Goal: Find specific page/section: Find specific page/section

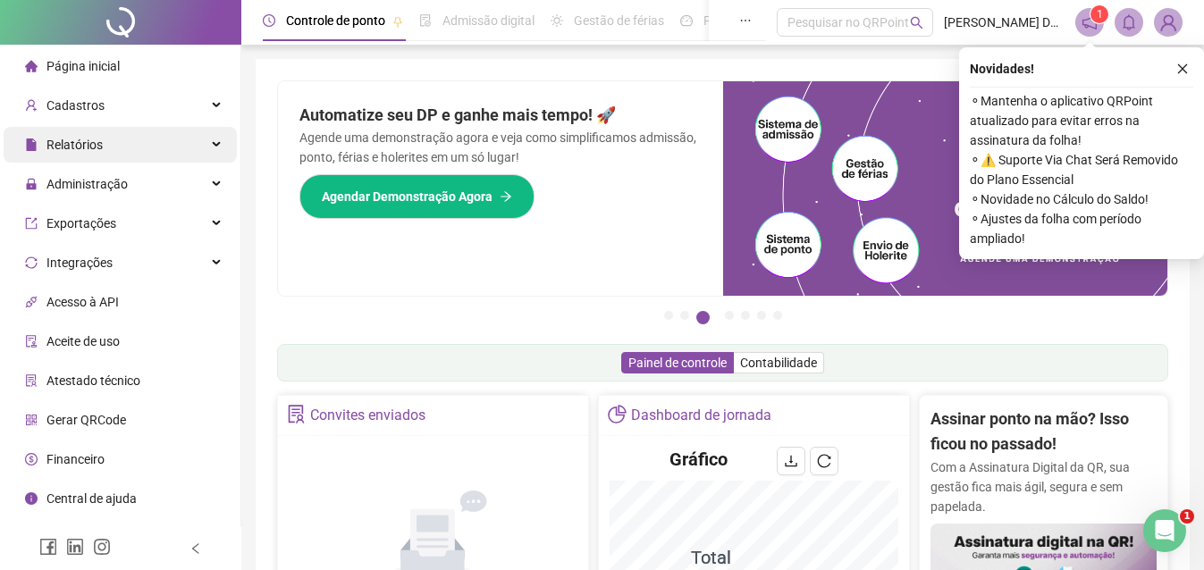
click at [104, 138] on div "Relatórios" at bounding box center [120, 145] width 233 height 36
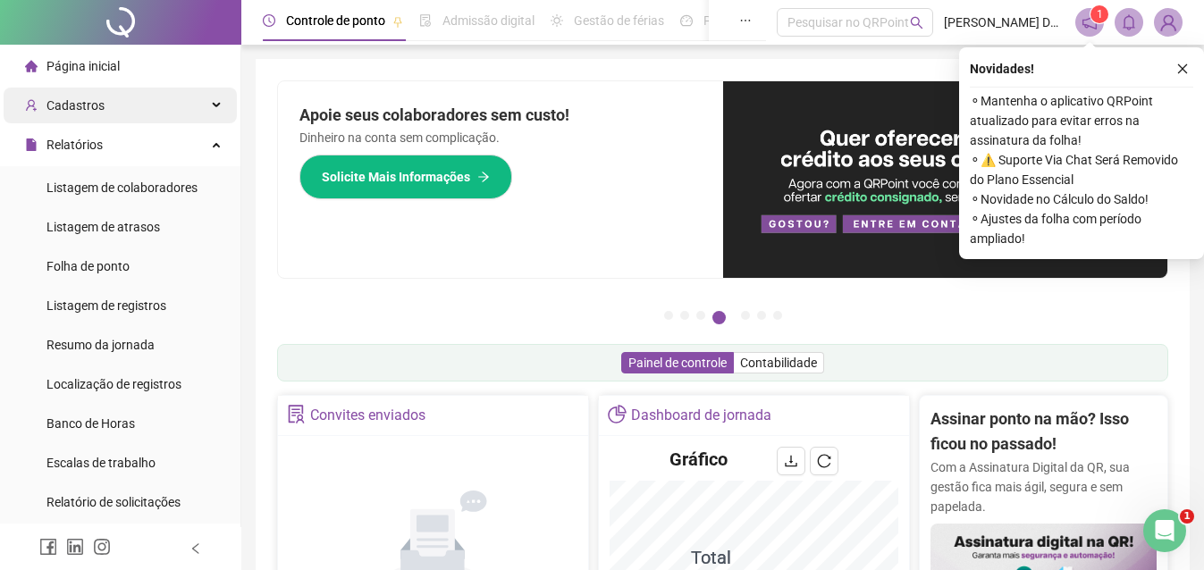
click at [84, 114] on span "Cadastros" at bounding box center [65, 106] width 80 height 36
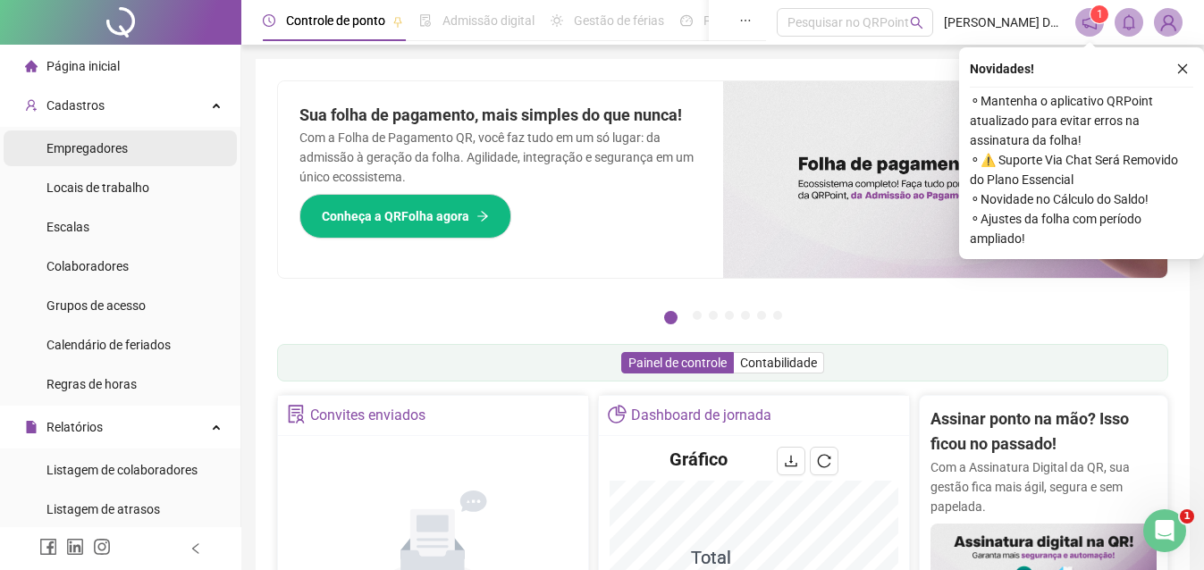
click at [116, 147] on span "Empregadores" at bounding box center [86, 148] width 81 height 14
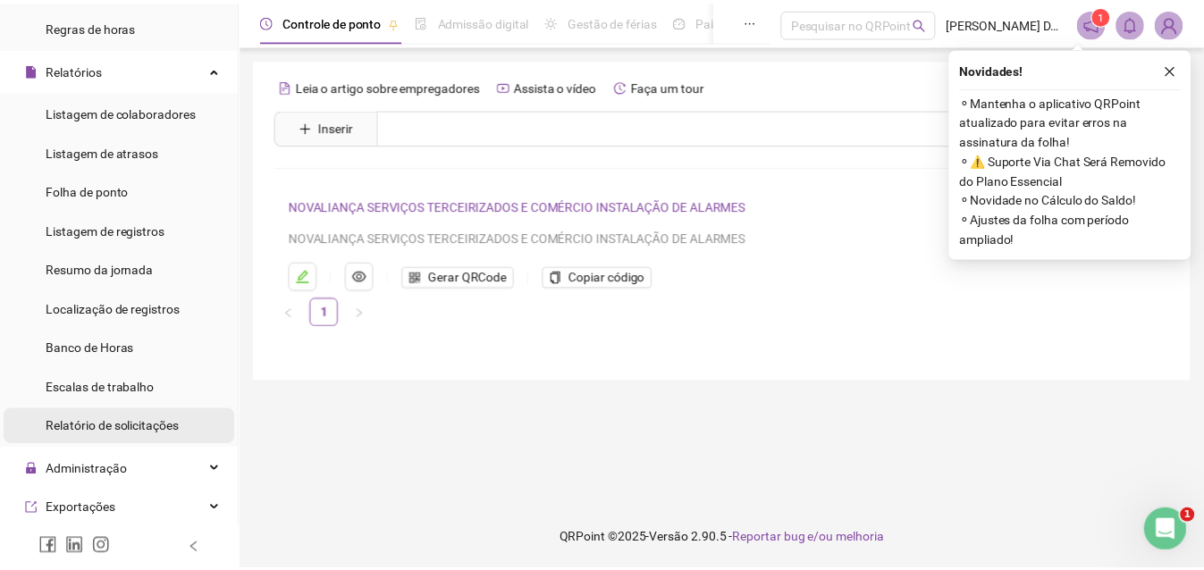
scroll to position [447, 0]
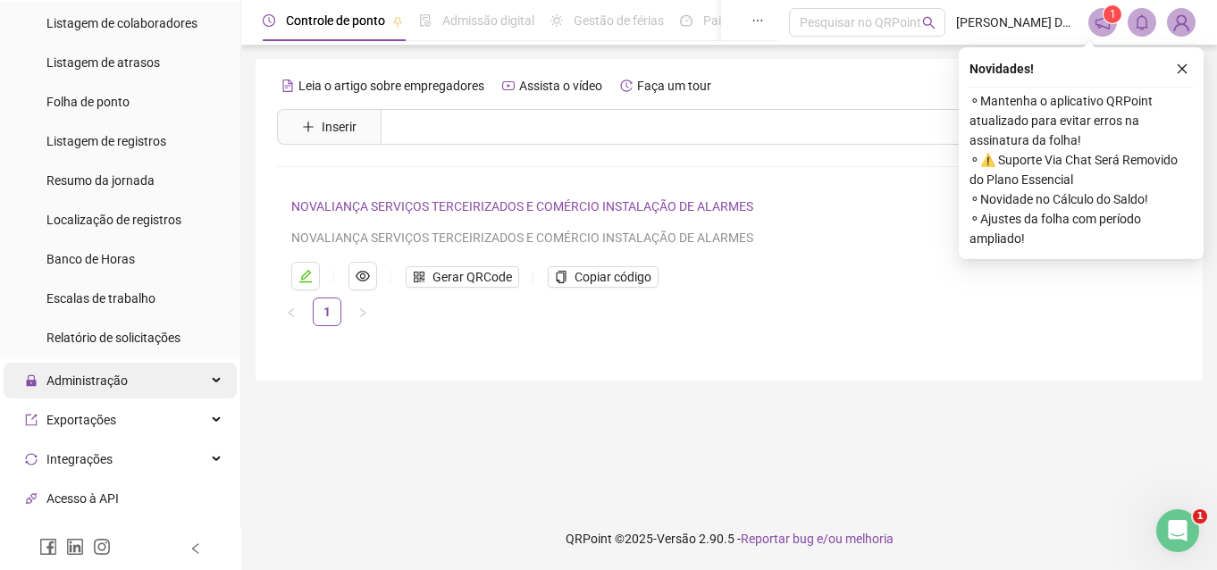
click at [80, 377] on span "Administração" at bounding box center [86, 381] width 81 height 14
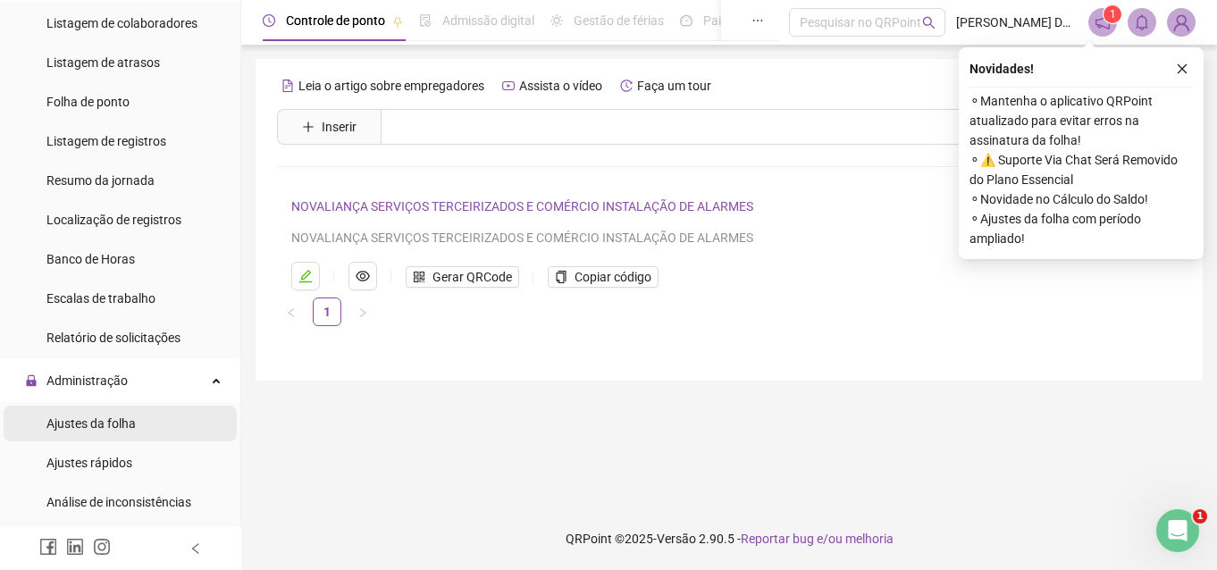
click at [113, 433] on div "Ajustes da folha" at bounding box center [90, 424] width 89 height 36
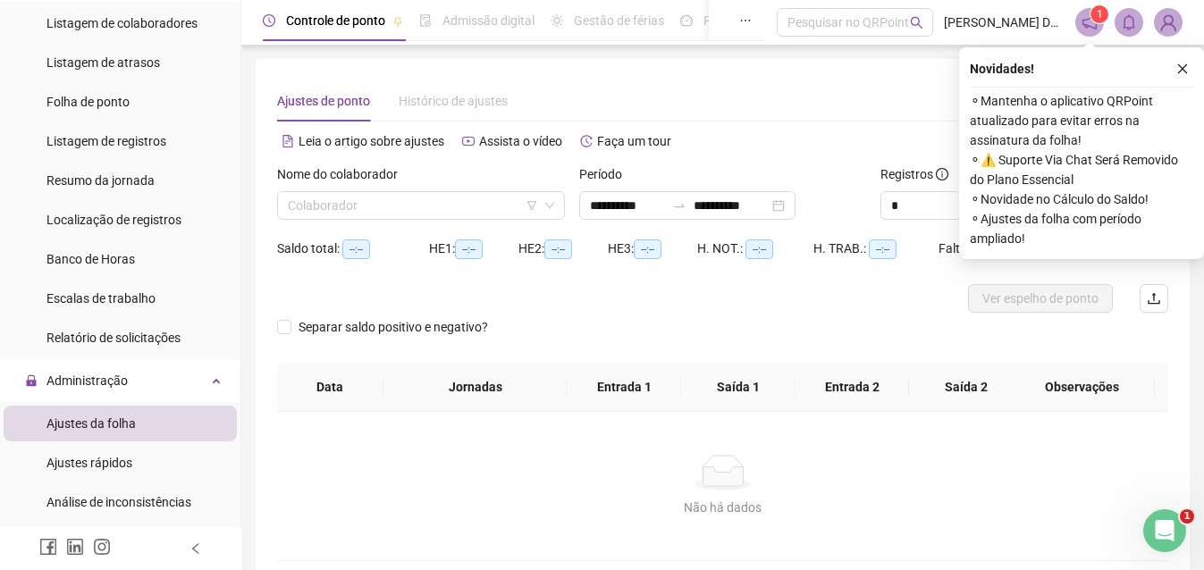
type input "**********"
click at [542, 203] on span at bounding box center [421, 205] width 266 height 27
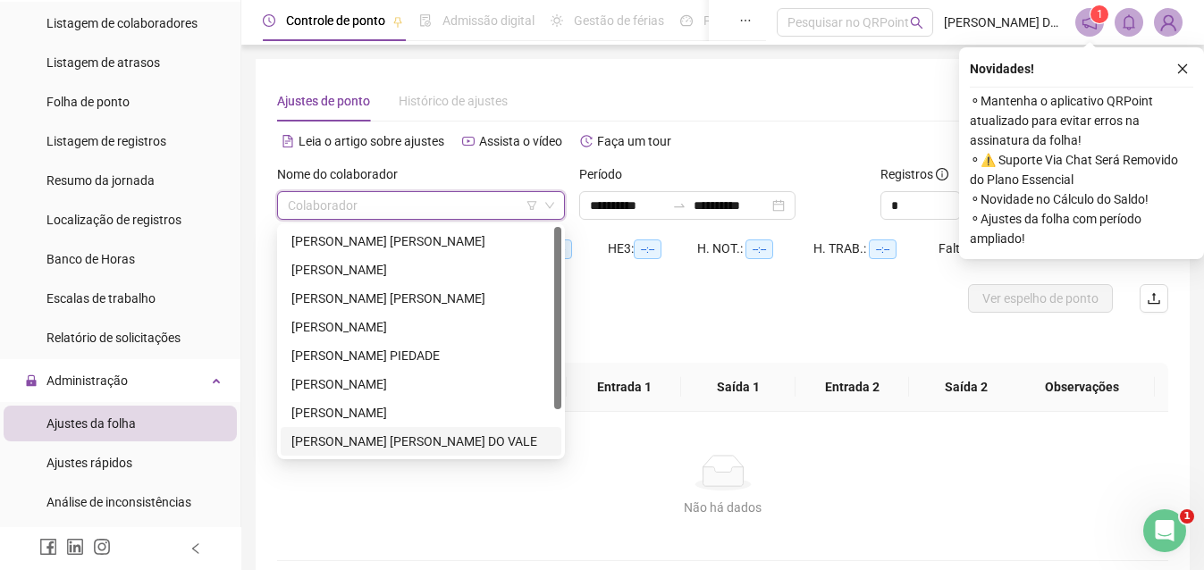
click at [694, 498] on div "Não há dados" at bounding box center [722, 508] width 848 height 20
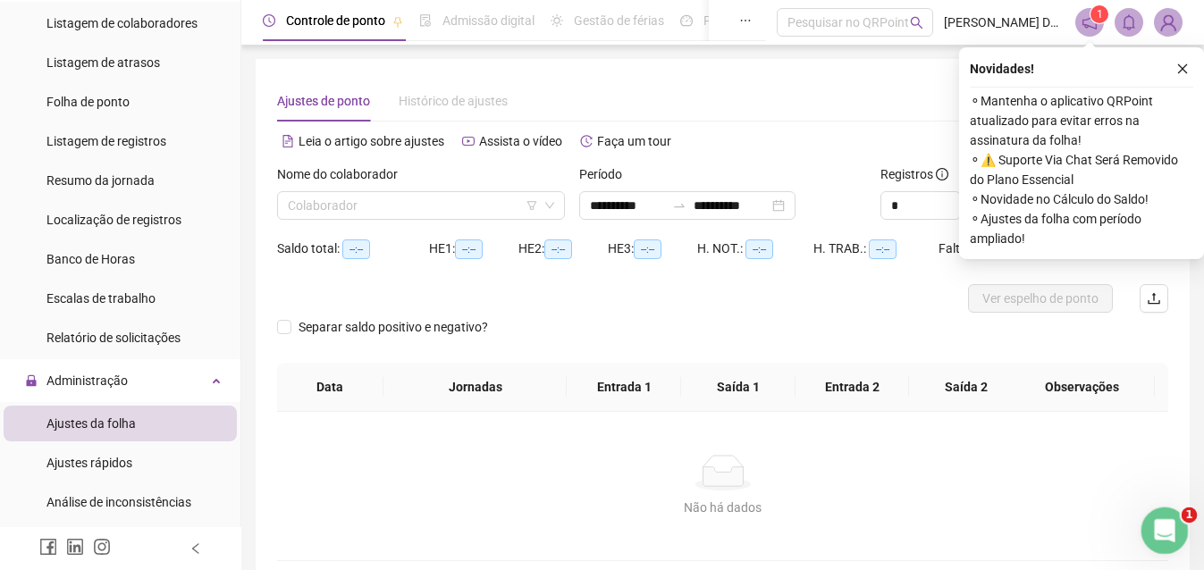
click at [1172, 526] on icon "Abertura do Messenger da Intercom" at bounding box center [1162, 528] width 29 height 29
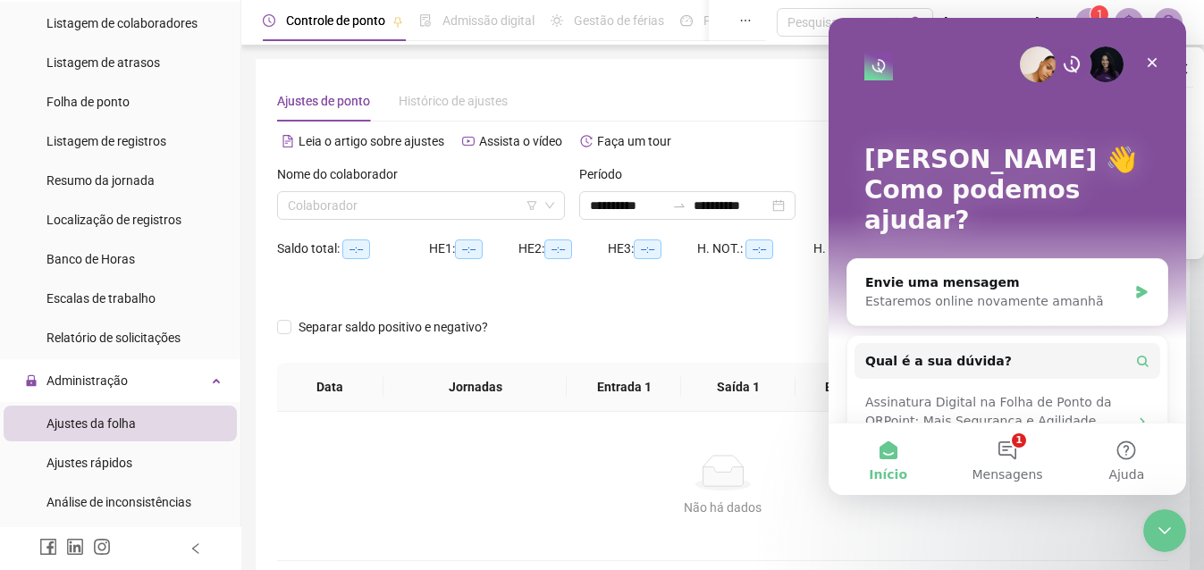
click at [542, 438] on div "Não há dados Não há dados" at bounding box center [722, 486] width 891 height 148
click at [583, 465] on div "Não há dados" at bounding box center [722, 473] width 848 height 36
click at [1153, 61] on icon "Fechar" at bounding box center [1153, 63] width 10 height 10
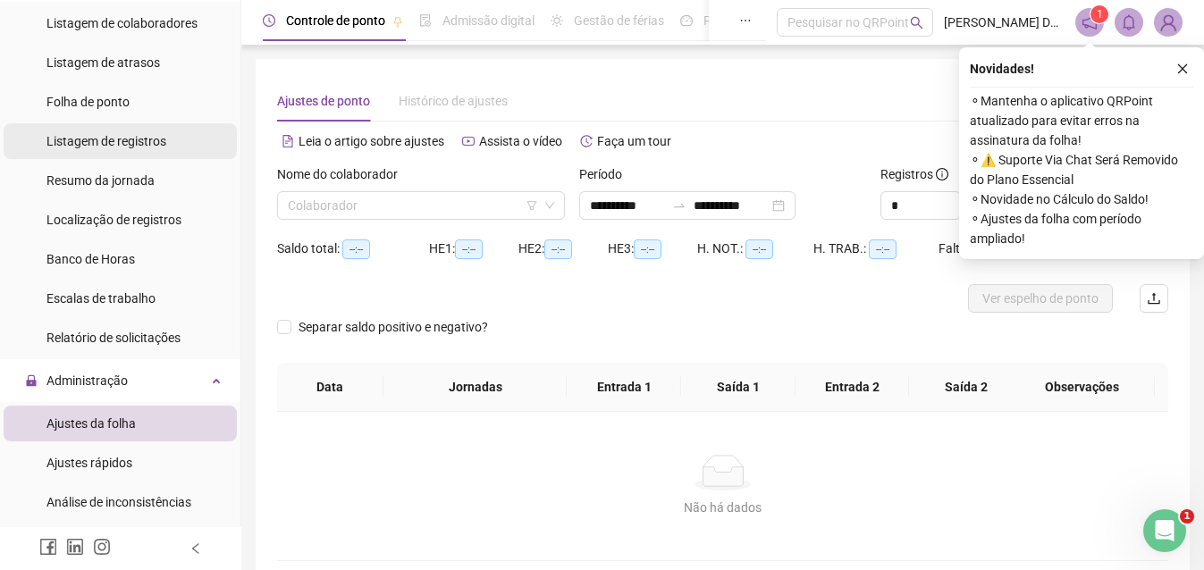
scroll to position [268, 0]
